Goal: Information Seeking & Learning: Learn about a topic

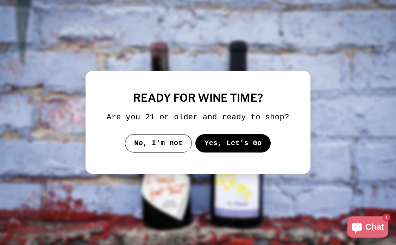
click at [233, 137] on div "ready for wine time? Are you 21 or older and ready to shop? No, I'm not Yes, Le…" at bounding box center [198, 122] width 183 height 60
click at [238, 147] on button "Yes, Let's Go" at bounding box center [234, 143] width 76 height 18
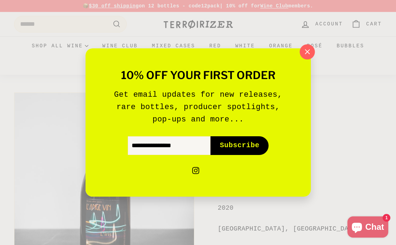
click at [310, 48] on icon "button" at bounding box center [307, 52] width 11 height 11
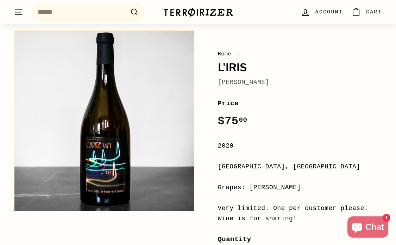
scroll to position [61, 0]
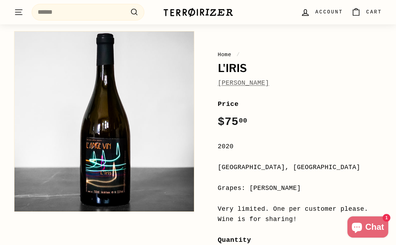
click at [270, 81] on link "[PERSON_NAME]" at bounding box center [243, 82] width 51 height 7
